Goal: Task Accomplishment & Management: Use online tool/utility

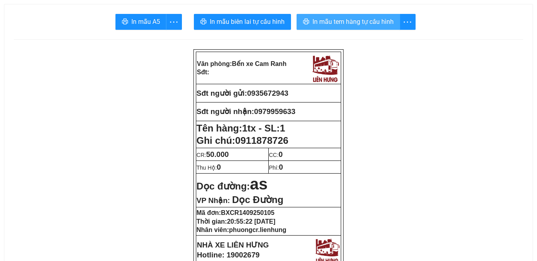
click at [362, 22] on span "In mẫu tem hàng tự cấu hình" at bounding box center [352, 22] width 81 height 10
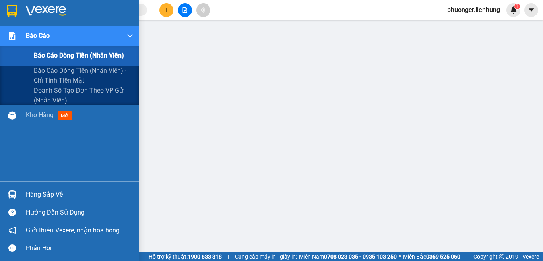
click at [69, 54] on span "Báo cáo dòng tiền (nhân viên)" at bounding box center [79, 56] width 90 height 10
click at [57, 55] on span "Báo cáo dòng tiền (nhân viên)" at bounding box center [79, 56] width 90 height 10
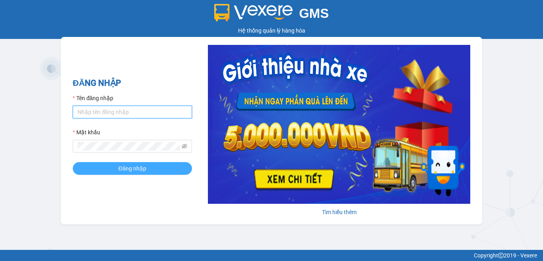
type input "phuongcr.lienhung"
click at [140, 165] on span "Đăng nhập" at bounding box center [133, 168] width 28 height 9
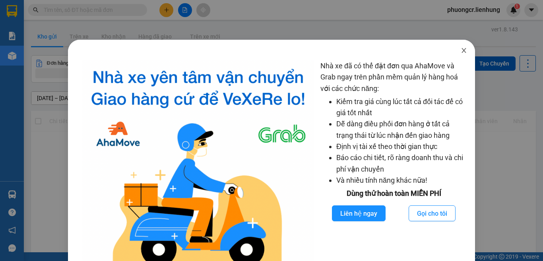
click at [461, 51] on icon "close" at bounding box center [464, 50] width 6 height 6
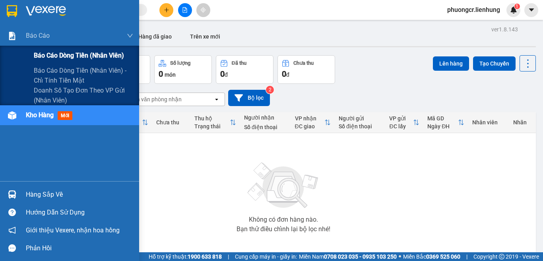
click at [62, 54] on span "Báo cáo dòng tiền (nhân viên)" at bounding box center [79, 56] width 90 height 10
